Goal: Information Seeking & Learning: Learn about a topic

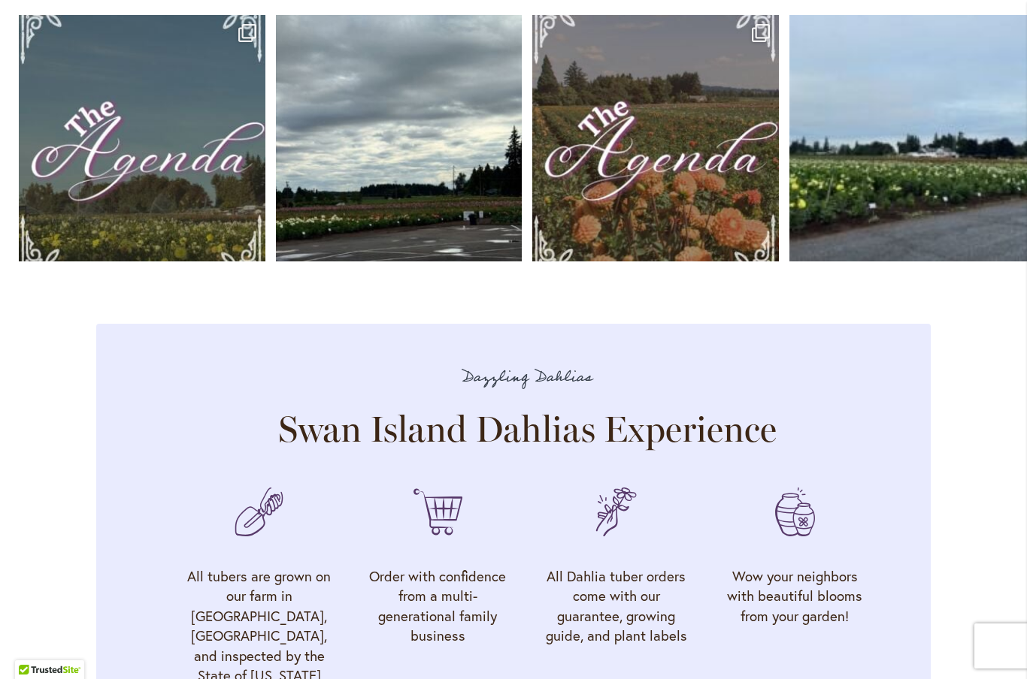
scroll to position [4484, 0]
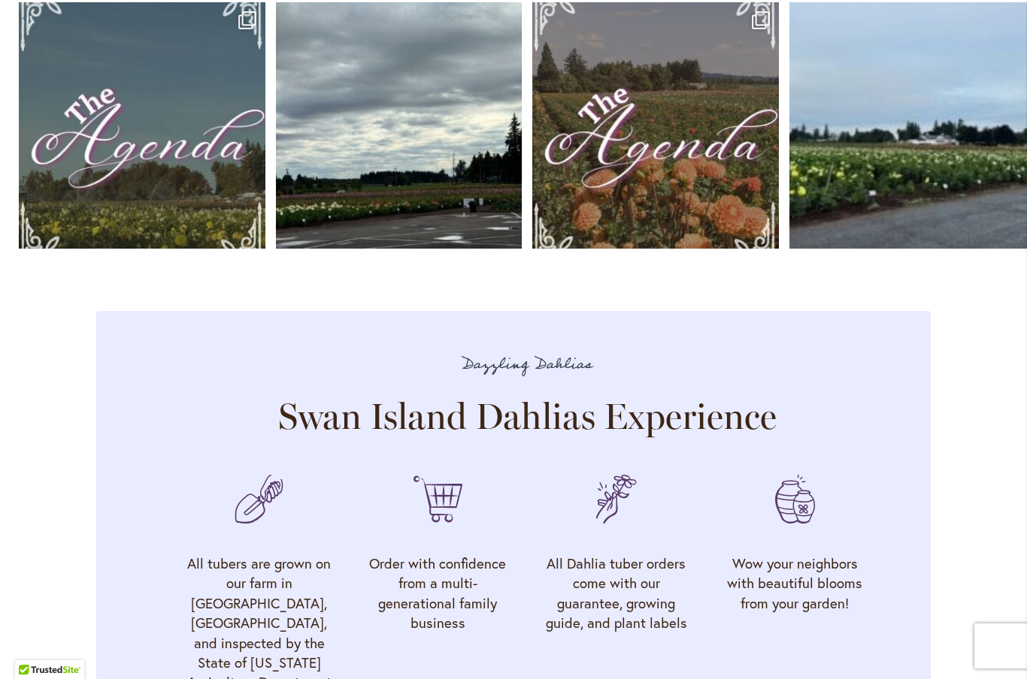
click at [98, 139] on link "Open" at bounding box center [142, 125] width 247 height 247
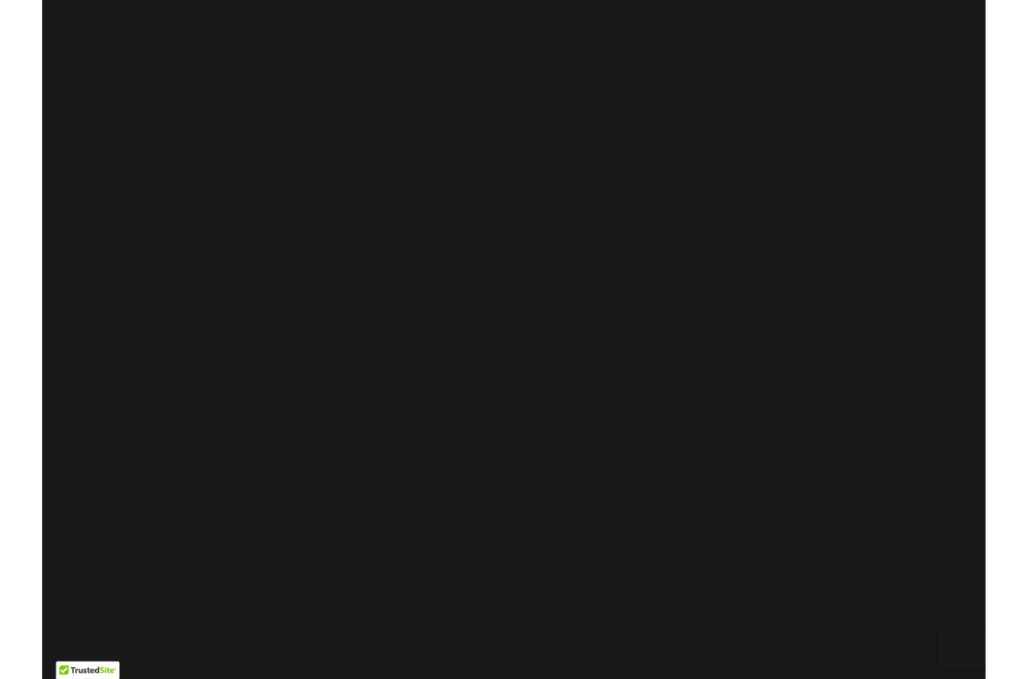
scroll to position [0, 0]
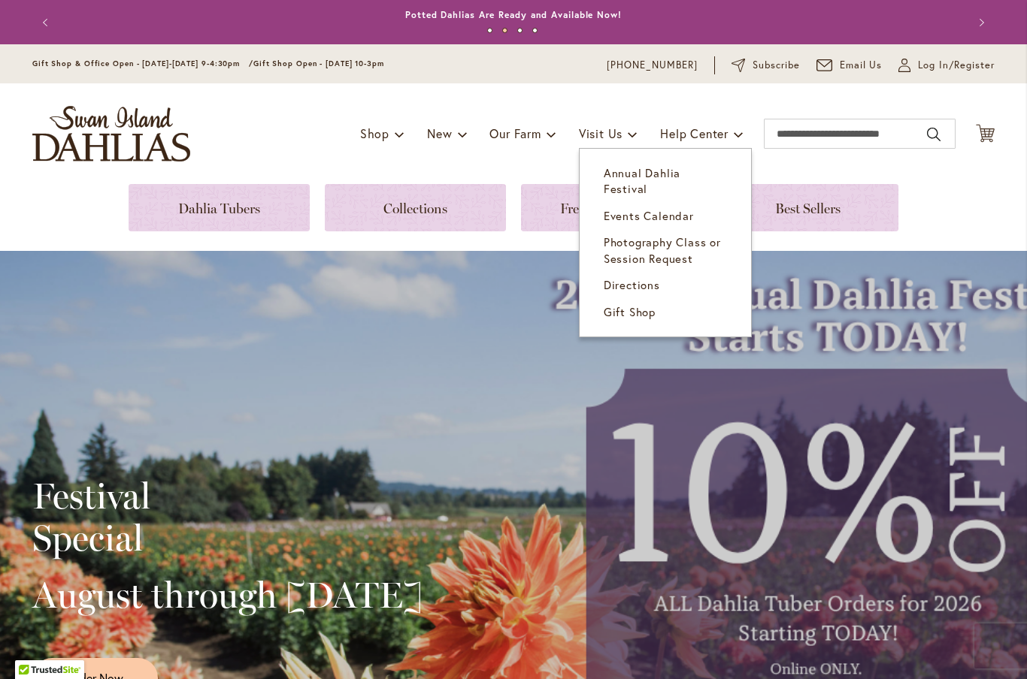
click at [697, 181] on link "Annual Dahlia Festival" at bounding box center [664, 181] width 171 height 43
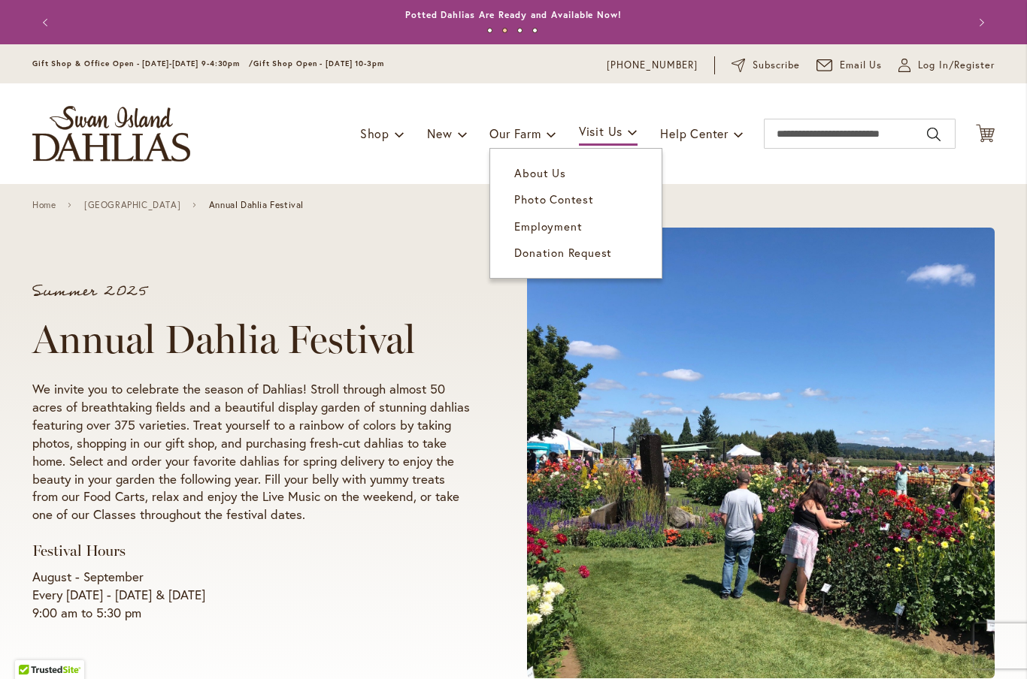
click at [584, 197] on span "Photo Contest" at bounding box center [553, 199] width 79 height 15
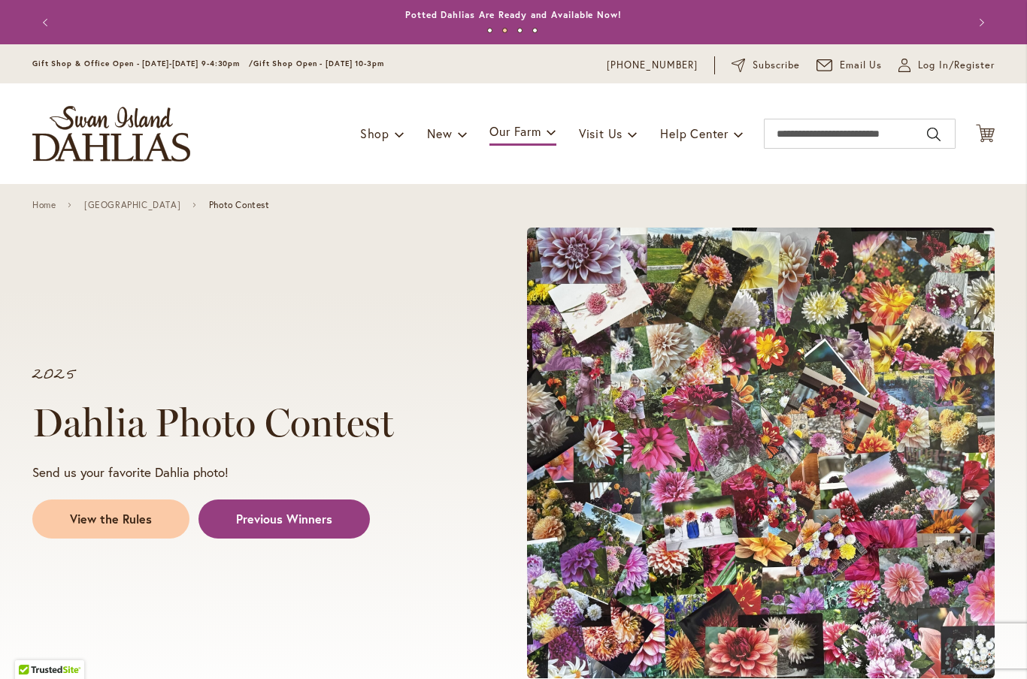
click at [326, 514] on span "Previous Winners" at bounding box center [284, 519] width 96 height 17
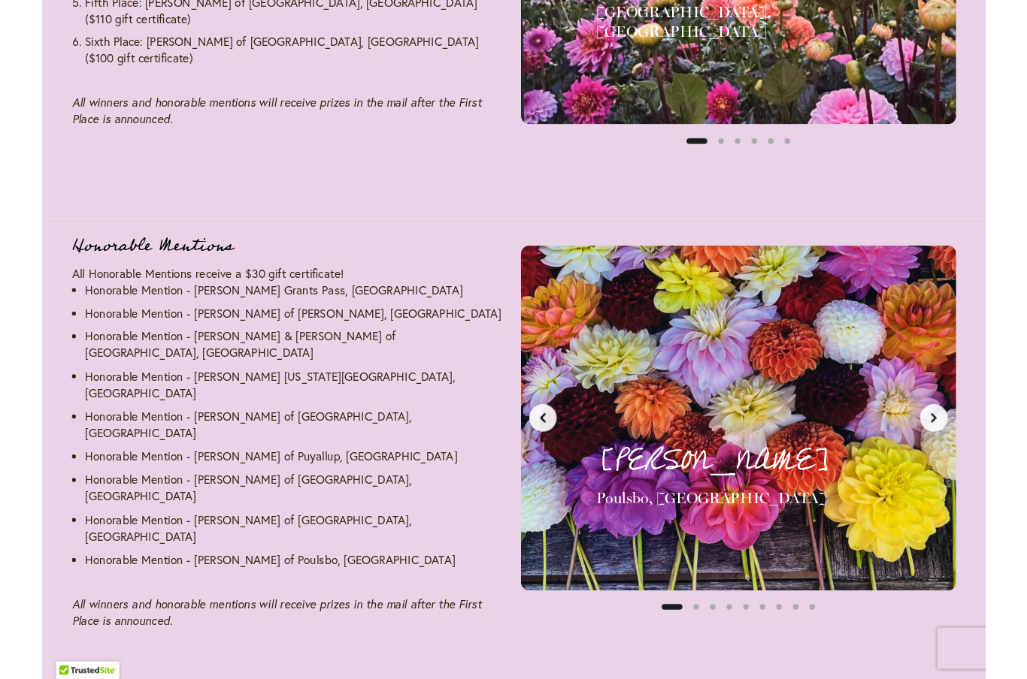
scroll to position [2183, 0]
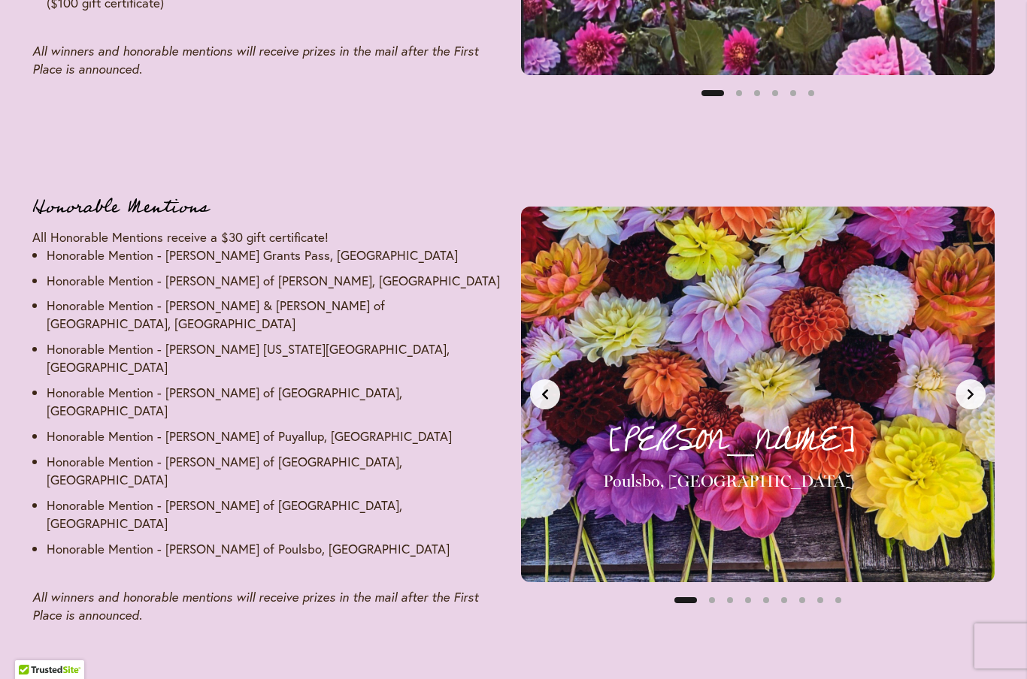
click at [979, 380] on button "Next slide" at bounding box center [970, 395] width 30 height 30
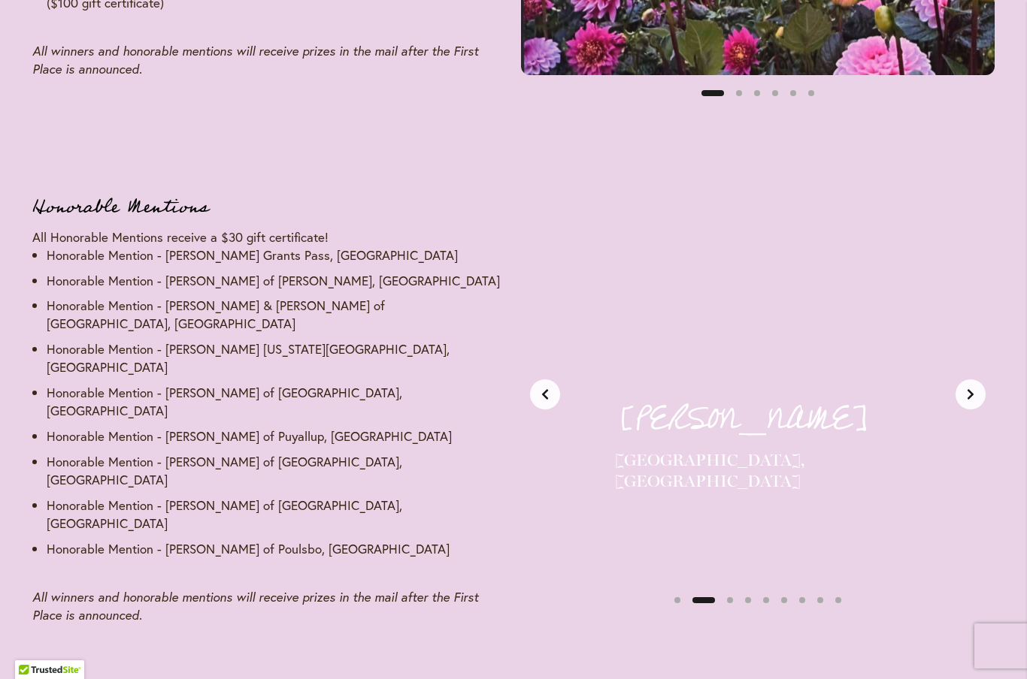
scroll to position [0, 496]
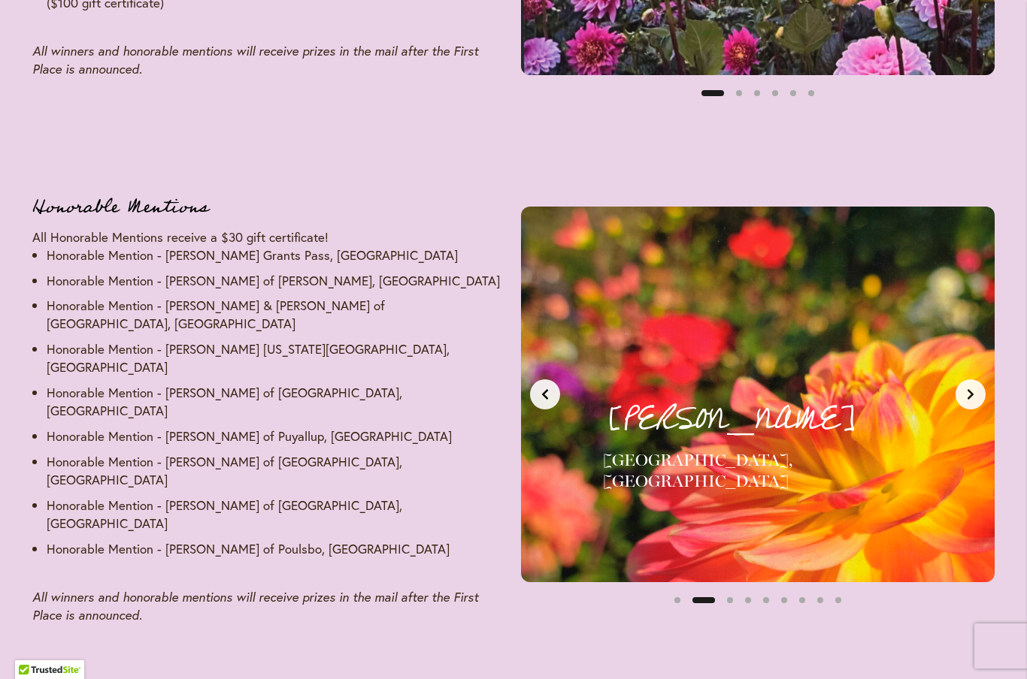
click at [988, 374] on div "[PERSON_NAME] [GEOGRAPHIC_DATA], [GEOGRAPHIC_DATA] Honorable Mention - $30 Gift…" at bounding box center [758, 395] width 474 height 376
click at [970, 389] on icon "Next slide" at bounding box center [970, 395] width 12 height 12
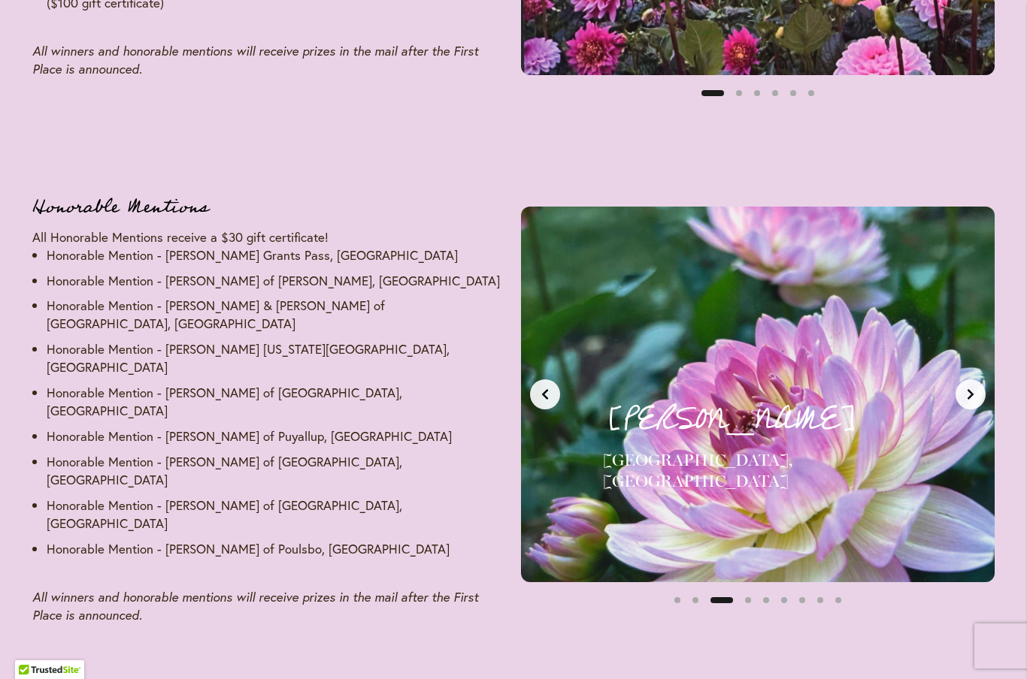
click at [974, 389] on icon "Next slide" at bounding box center [970, 395] width 12 height 12
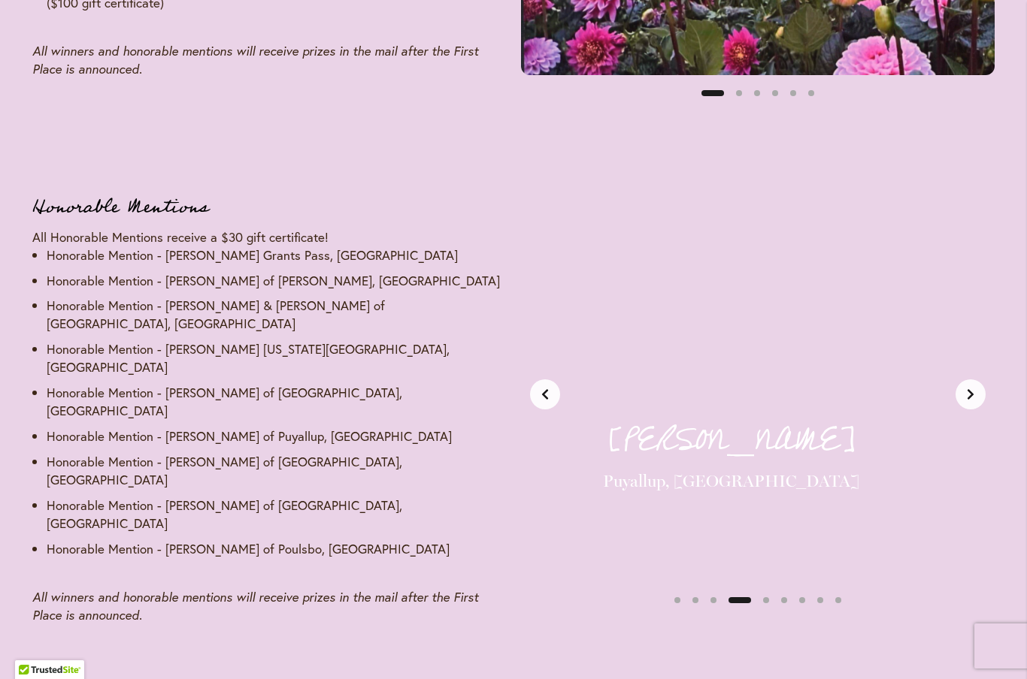
scroll to position [0, 1488]
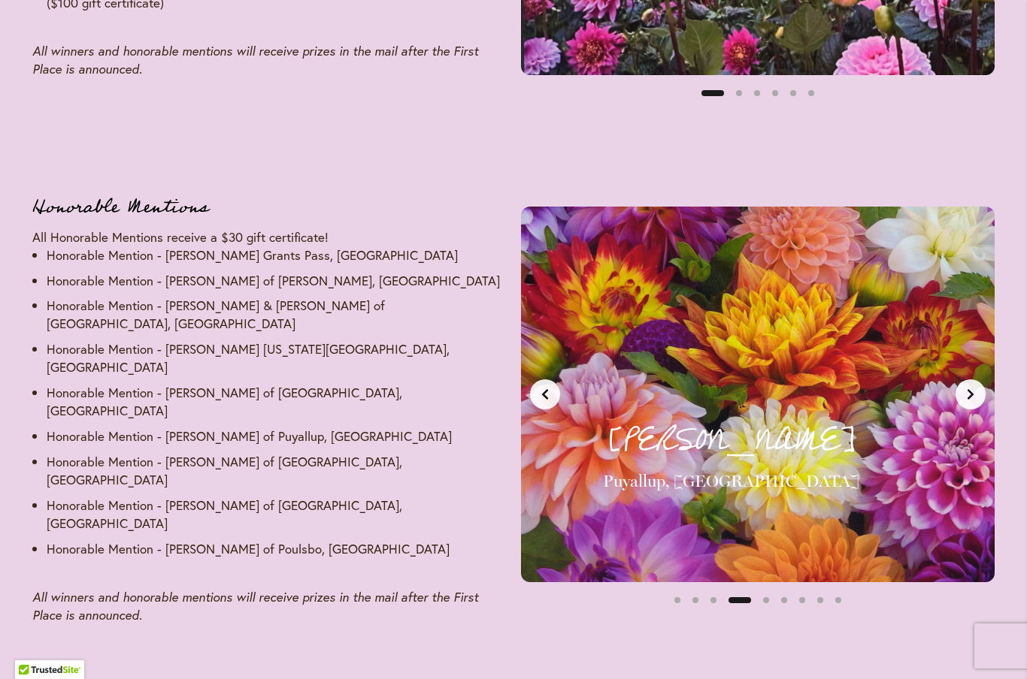
click at [977, 380] on button "Next slide" at bounding box center [970, 395] width 30 height 30
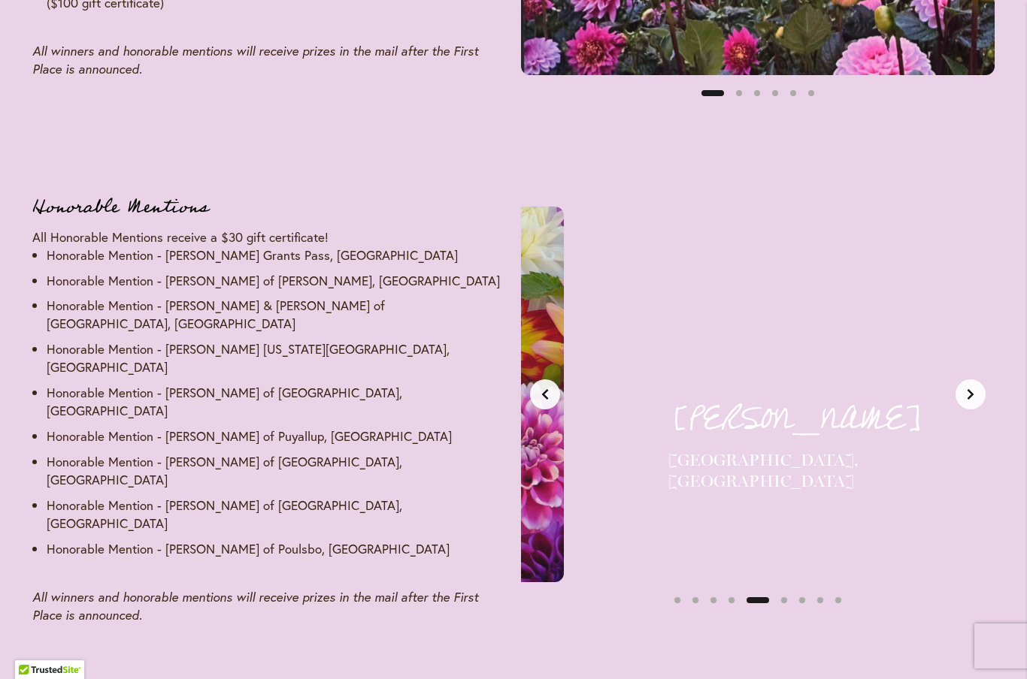
scroll to position [0, 1984]
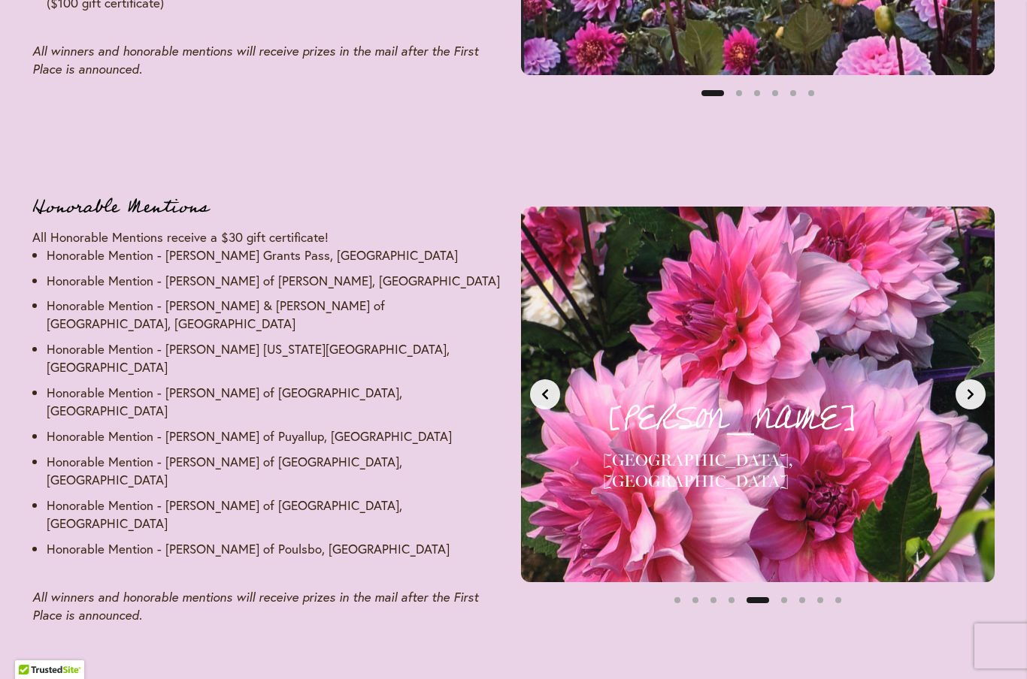
click at [976, 380] on button "Next slide" at bounding box center [970, 395] width 30 height 30
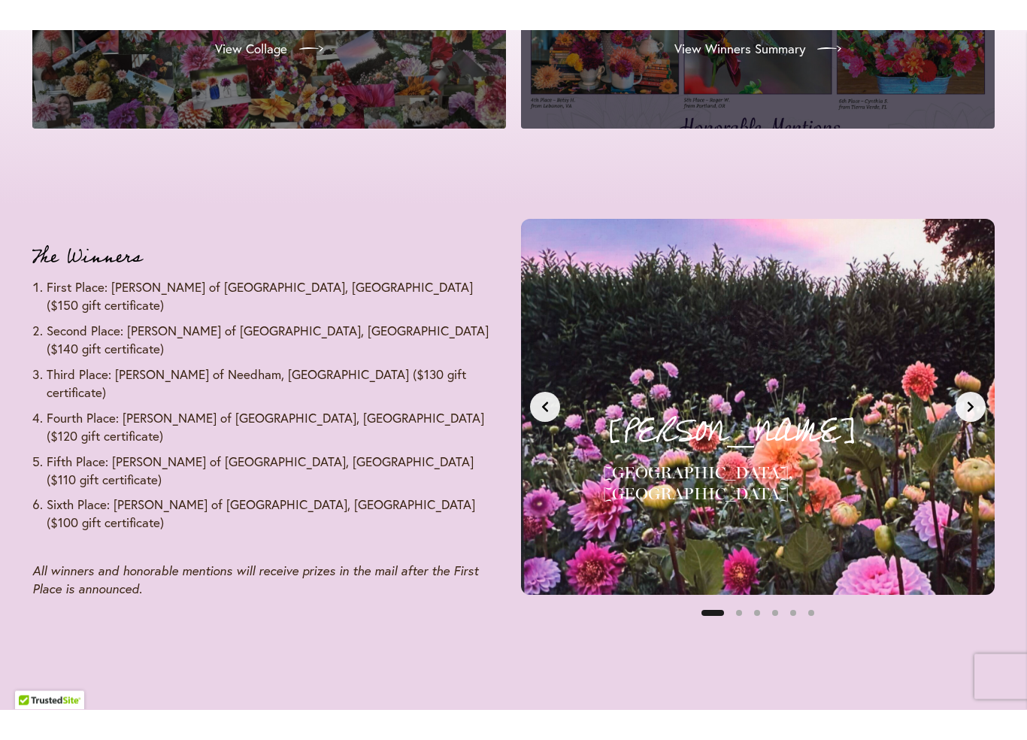
scroll to position [1657, 0]
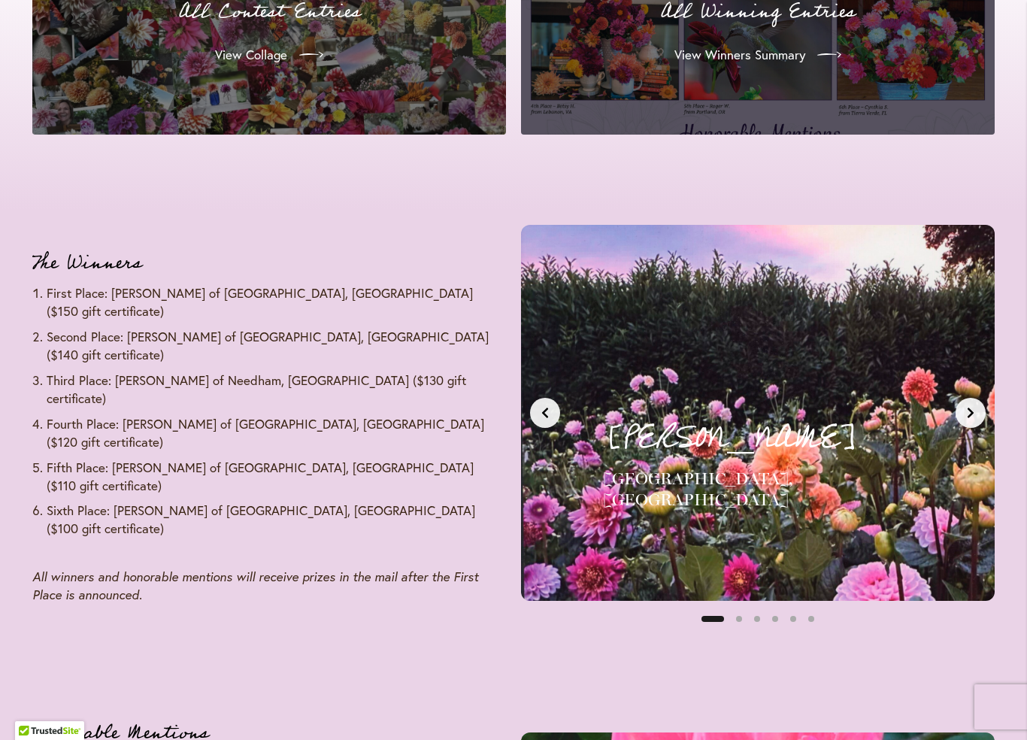
click at [969, 407] on icon "Next slide" at bounding box center [970, 412] width 6 height 11
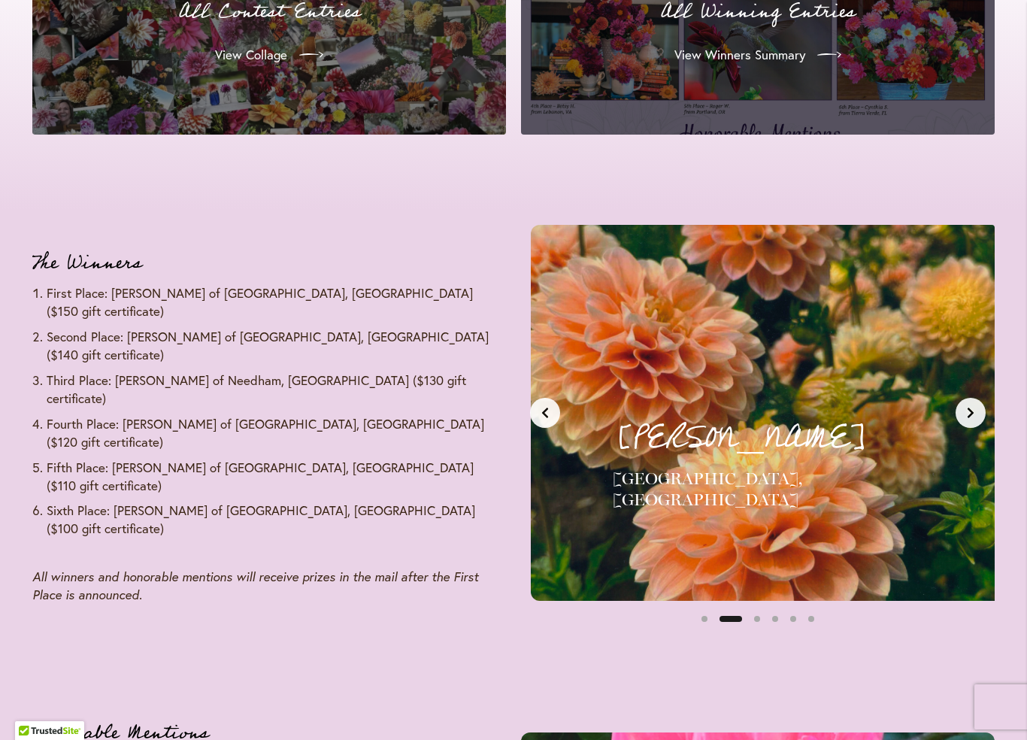
scroll to position [0, 496]
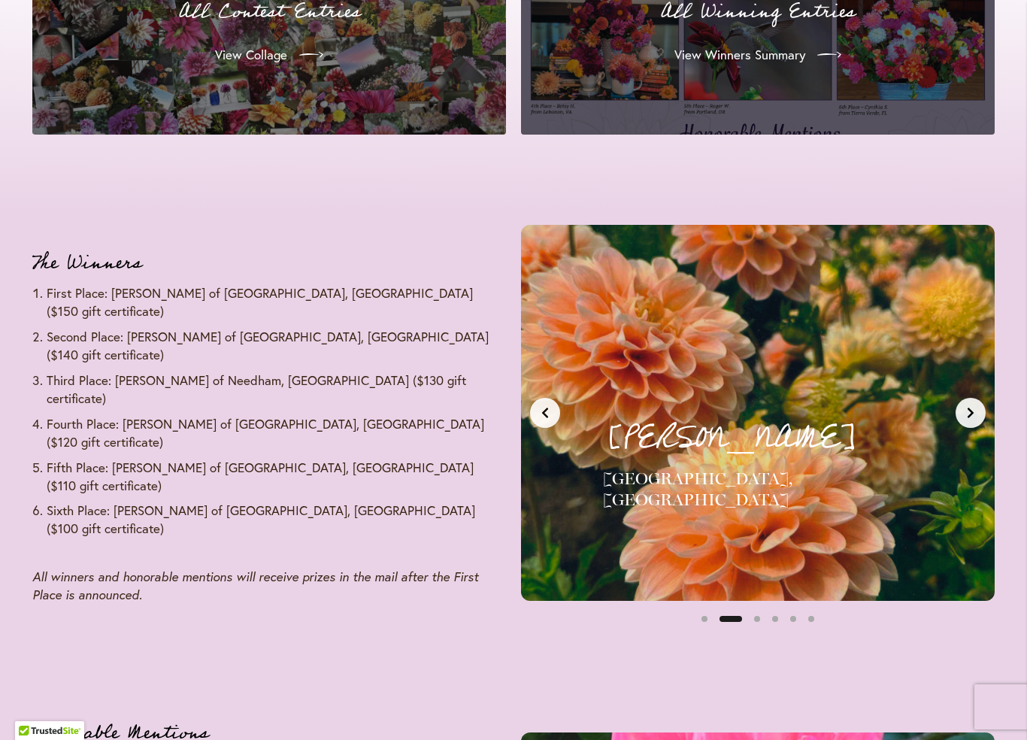
click at [983, 416] on div "[PERSON_NAME] [GEOGRAPHIC_DATA], [GEOGRAPHIC_DATA] Second Place - $140 Gift Cer…" at bounding box center [757, 413] width 455 height 358
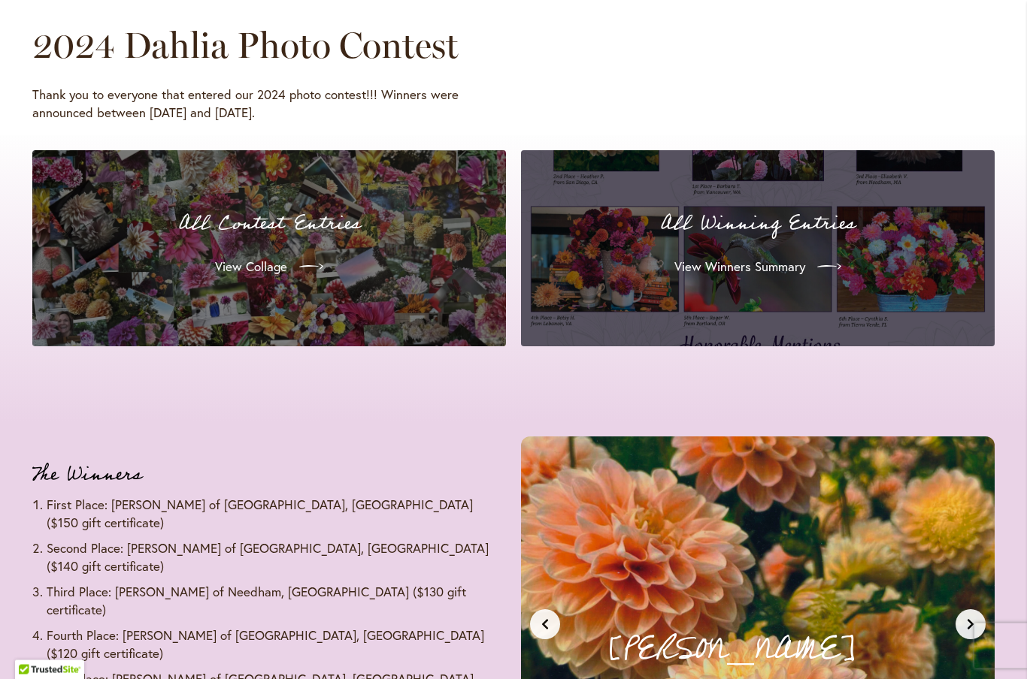
scroll to position [1445, 0]
click at [235, 258] on span "View Collage" at bounding box center [251, 267] width 72 height 18
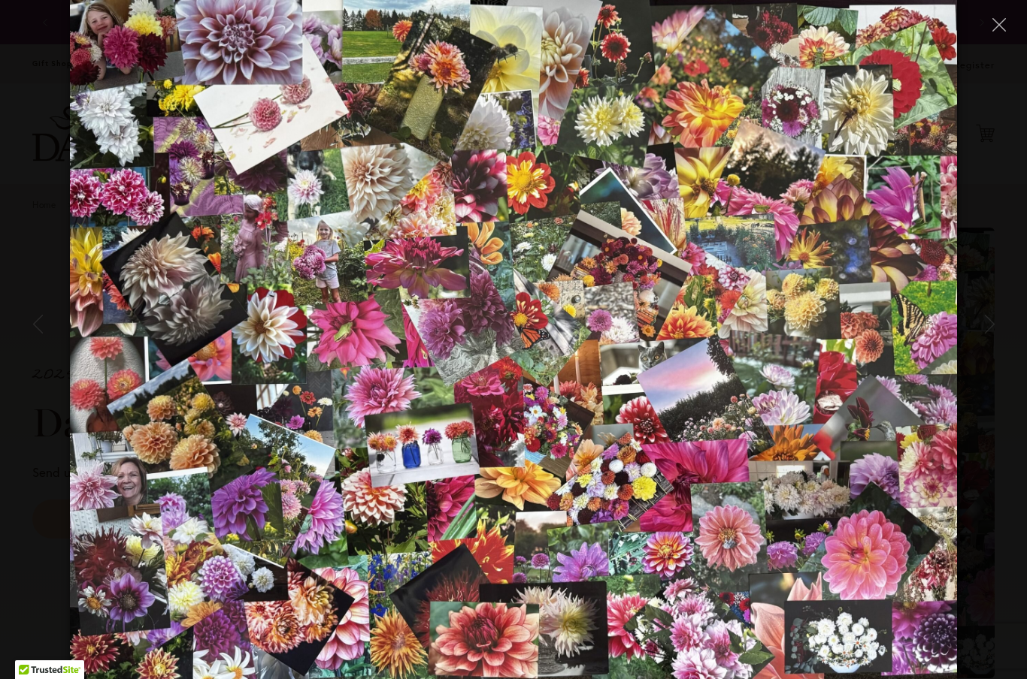
click at [989, 20] on button "Close" at bounding box center [998, 24] width 26 height 26
click at [996, 27] on icon "Close" at bounding box center [999, 25] width 14 height 14
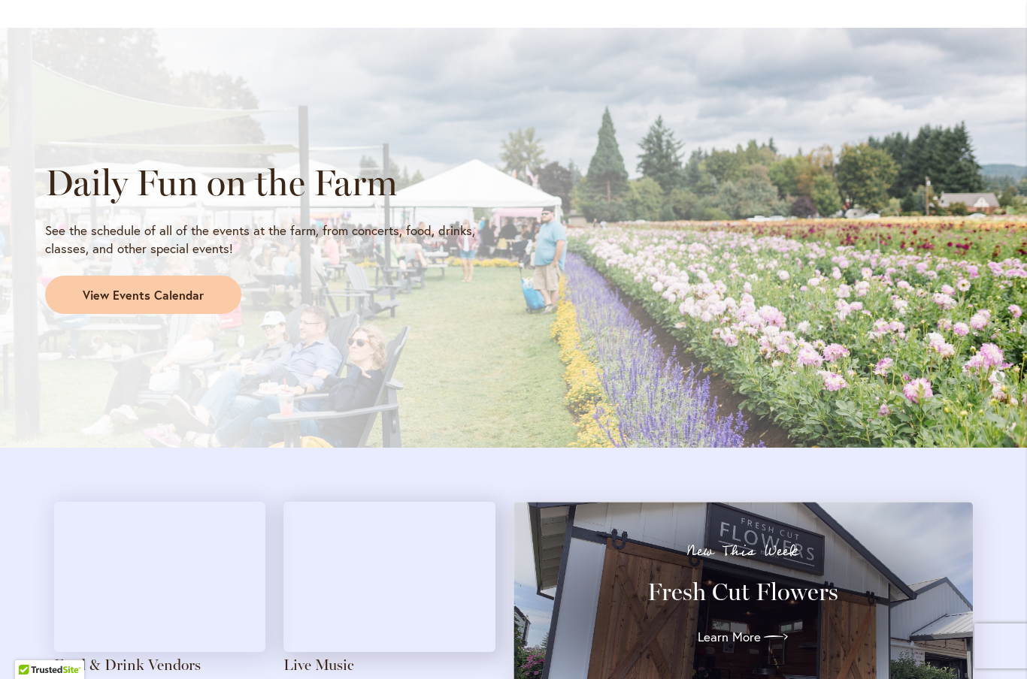
scroll to position [1215, 0]
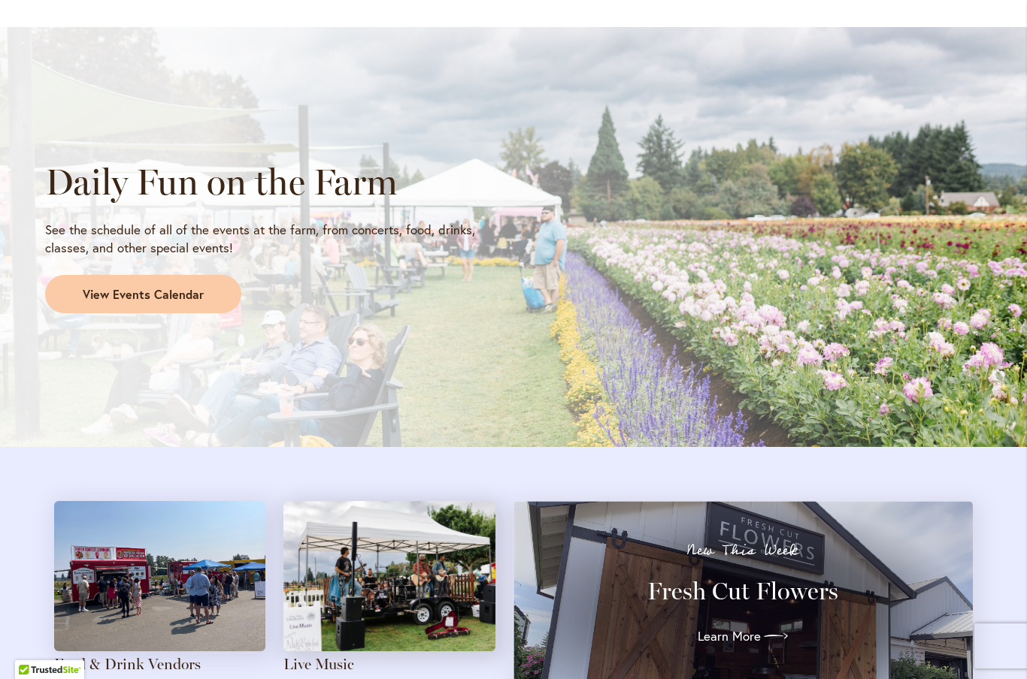
click at [185, 292] on span "View Events Calendar" at bounding box center [143, 294] width 121 height 17
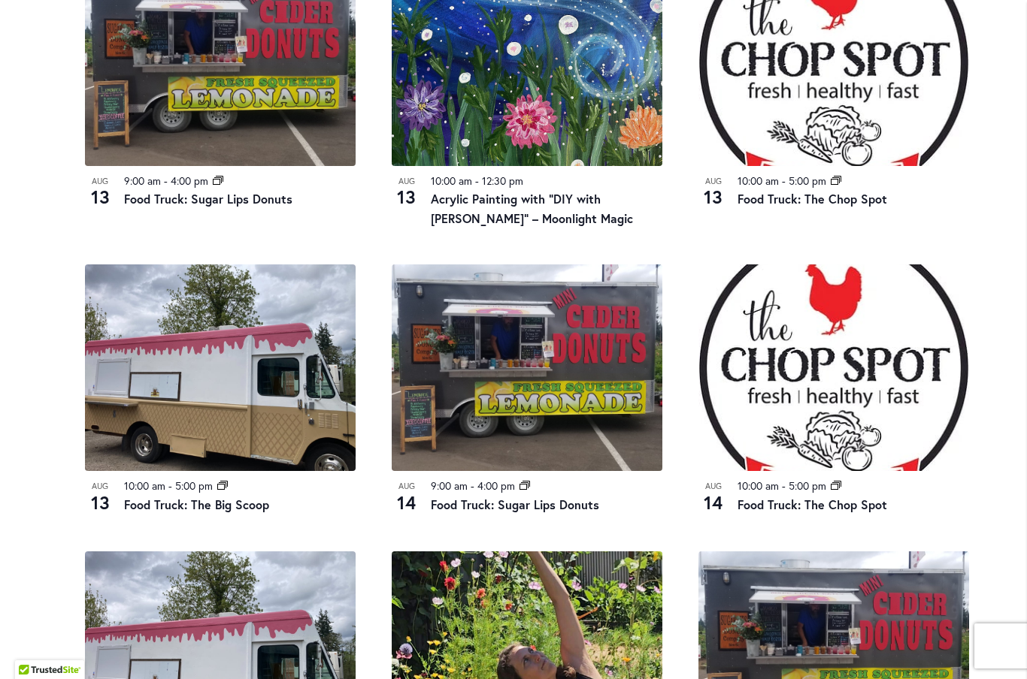
scroll to position [885, 0]
